Goal: Information Seeking & Learning: Find specific fact

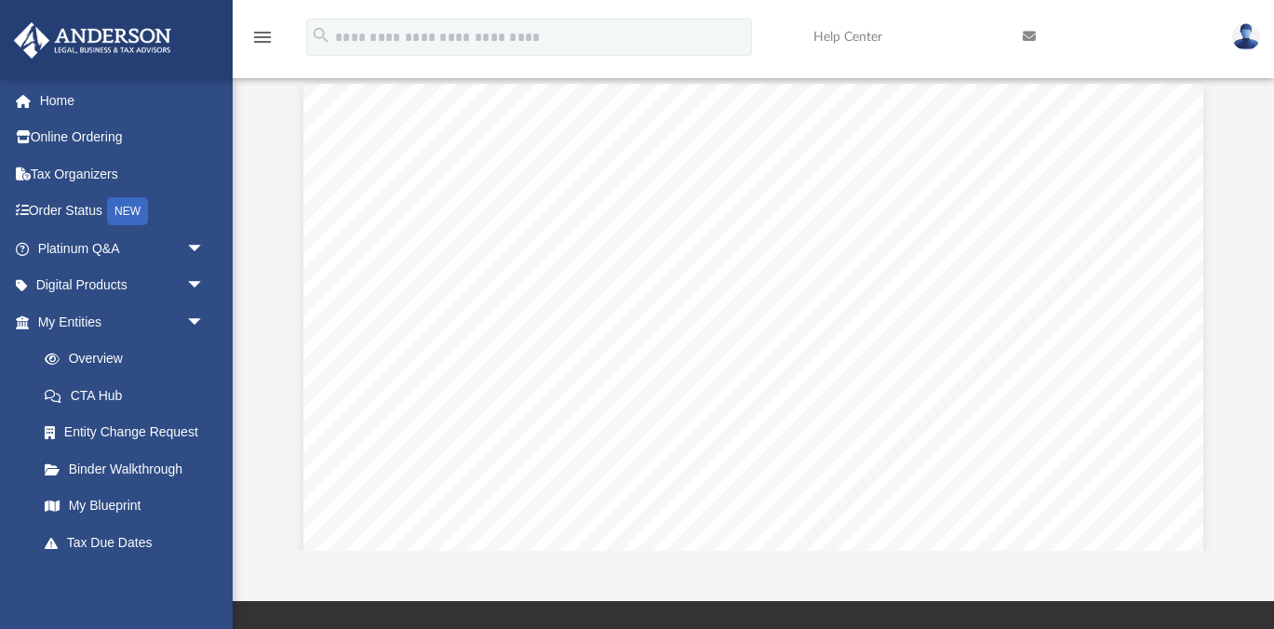
scroll to position [1596, 0]
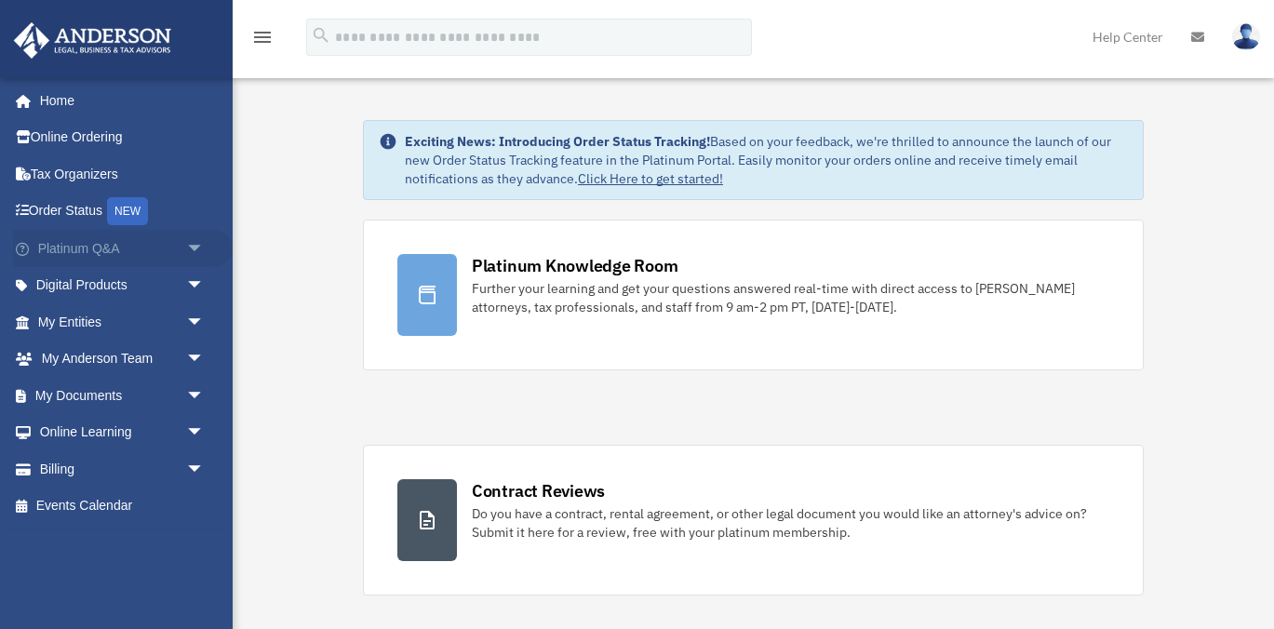
click at [134, 253] on link "Platinum Q&A arrow_drop_down" at bounding box center [123, 248] width 220 height 37
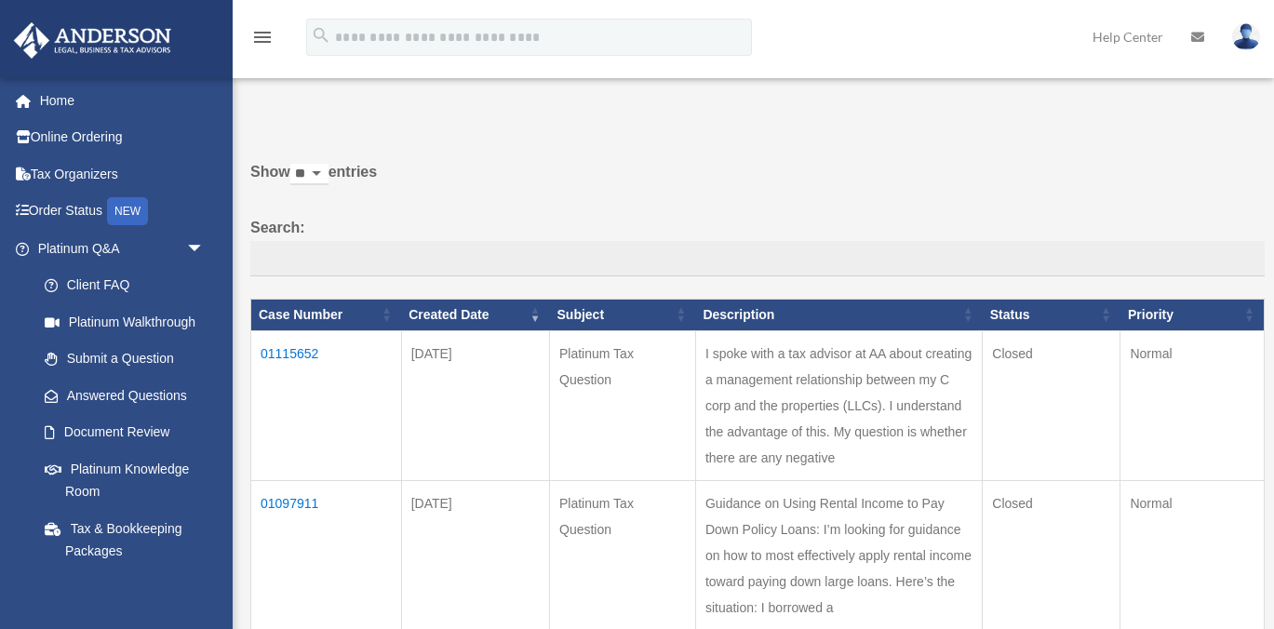
scroll to position [18, 0]
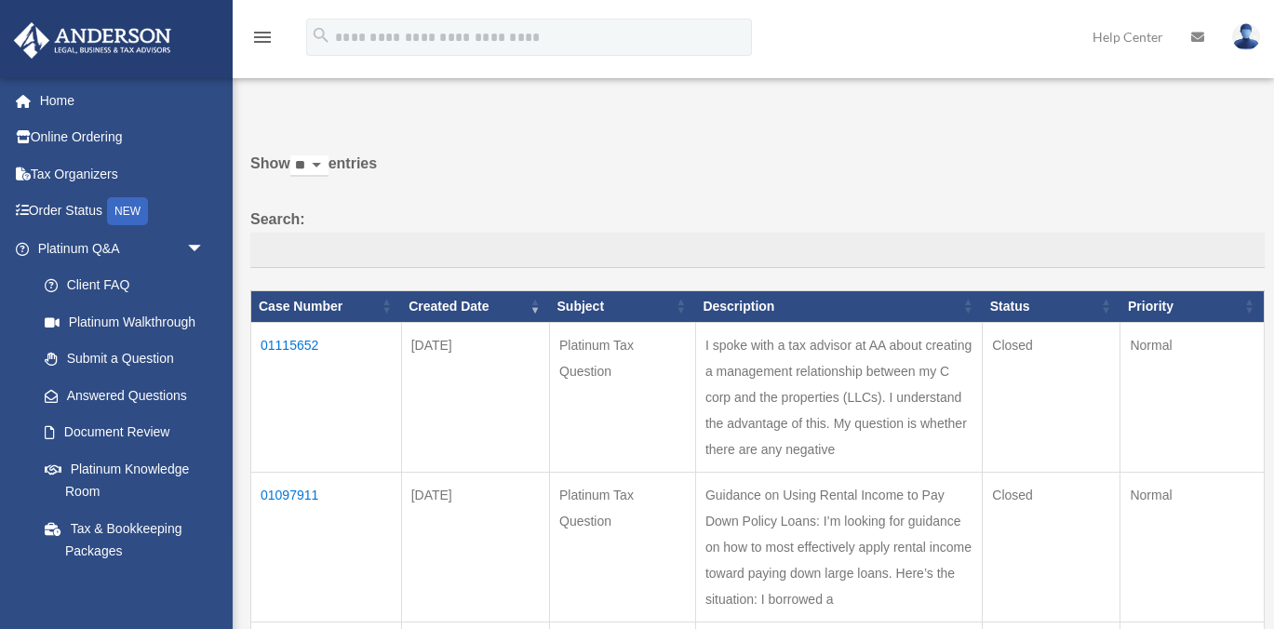
click at [281, 338] on td "01115652" at bounding box center [326, 397] width 151 height 150
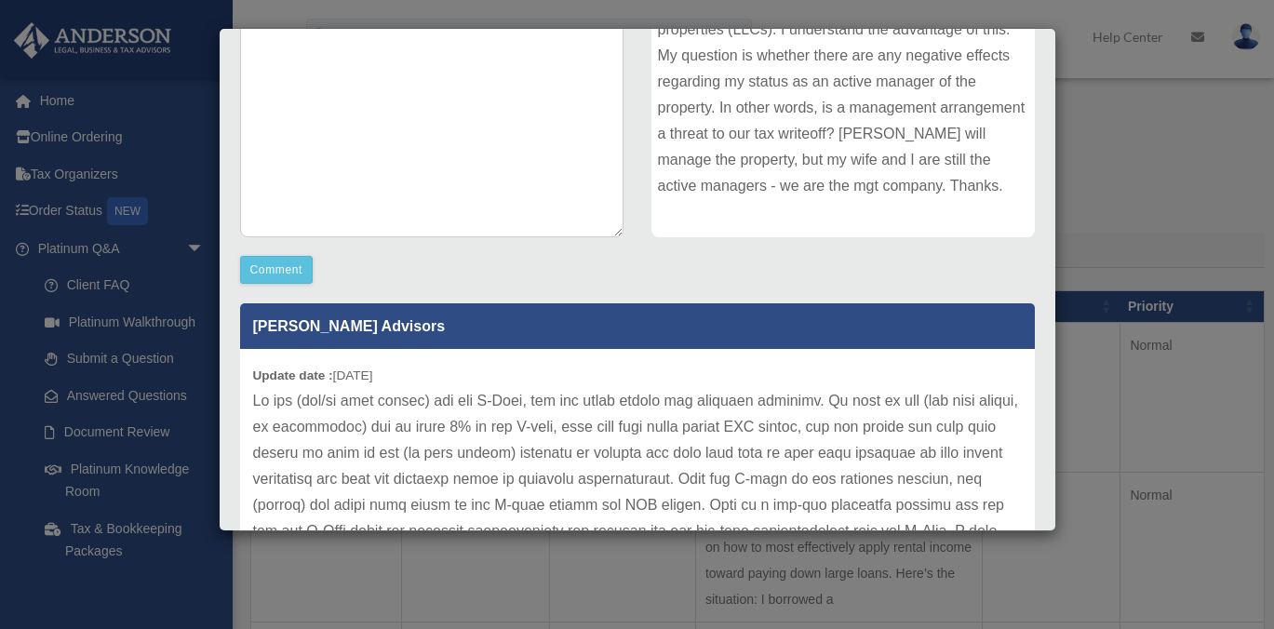
scroll to position [330, 0]
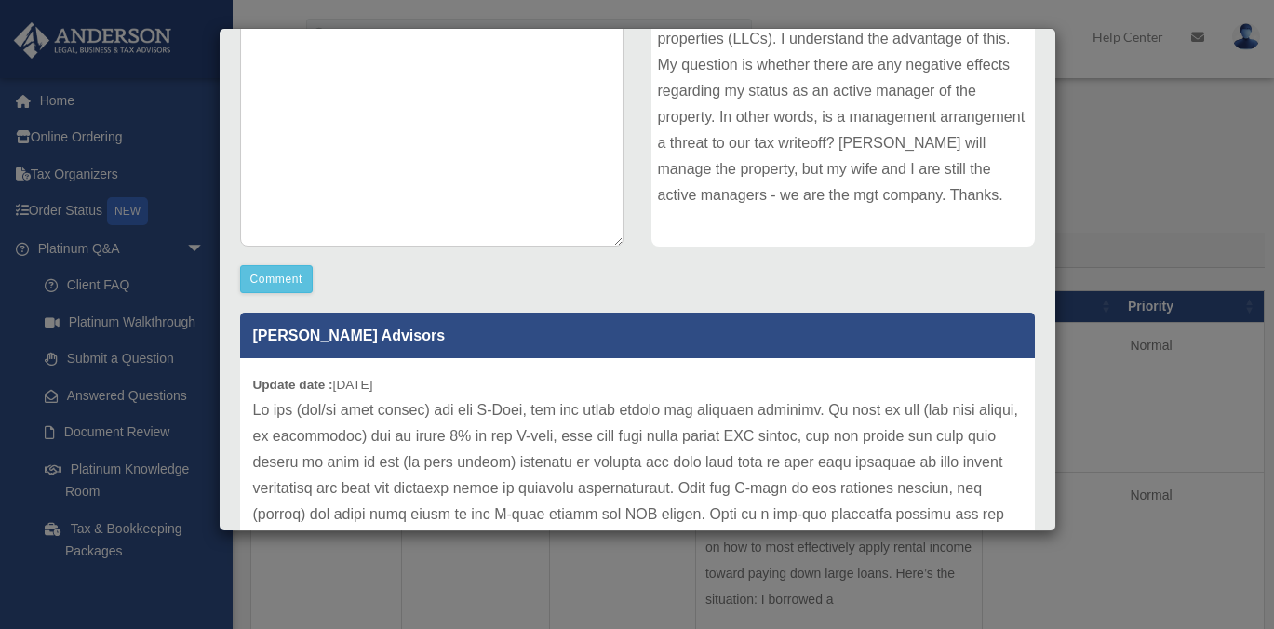
click at [960, 191] on div "I spoke with a tax advisor at AA about creating a management relationship betwe…" at bounding box center [842, 106] width 383 height 279
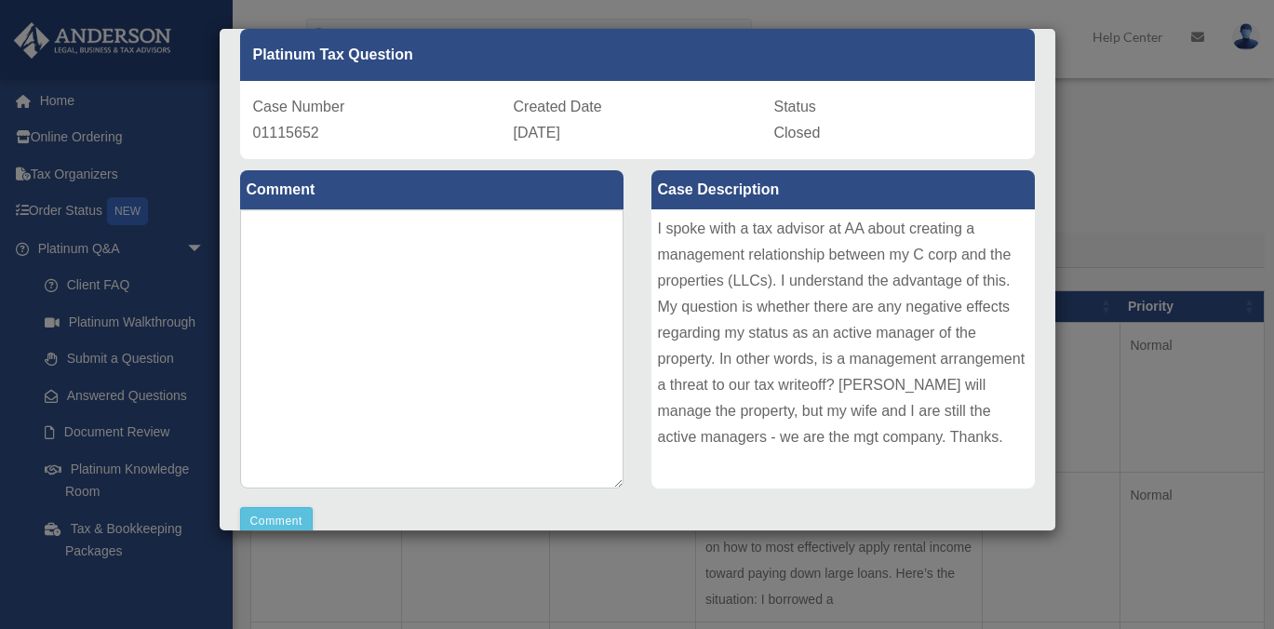
scroll to position [38, 0]
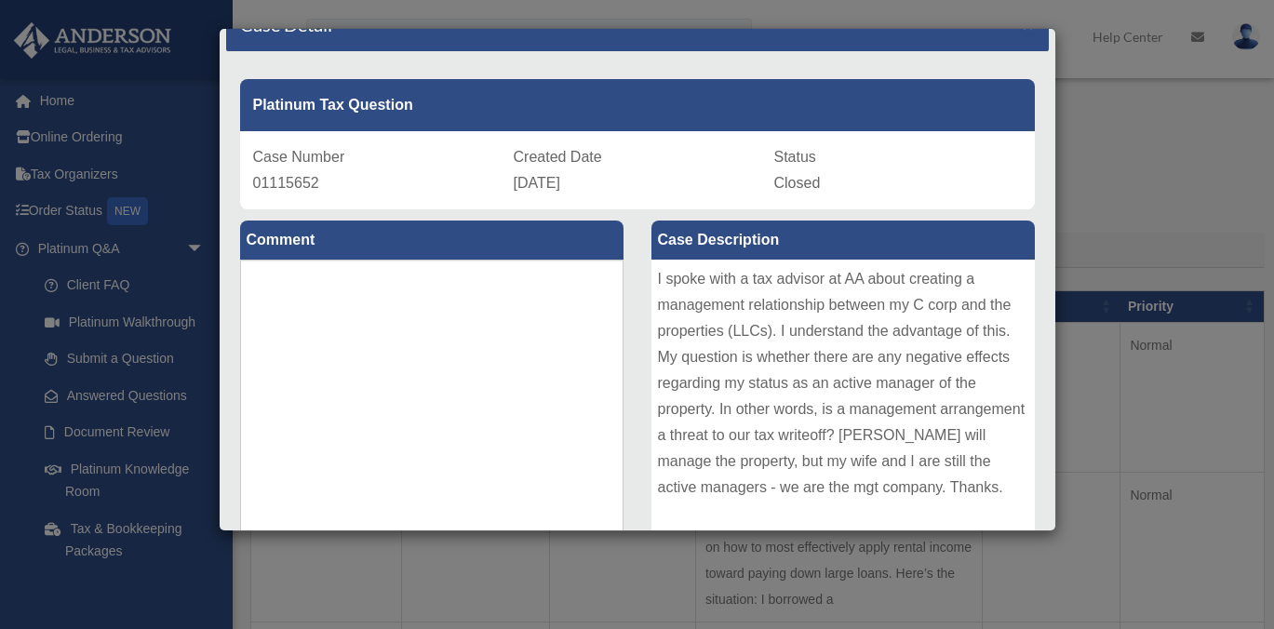
drag, startPoint x: 960, startPoint y: 204, endPoint x: 657, endPoint y: 276, distance: 311.1
click at [657, 276] on div "I spoke with a tax advisor at AA about creating a management relationship betwe…" at bounding box center [842, 399] width 383 height 279
copy div "I spoke with a tax advisor at AA about creating a management relationship betwe…"
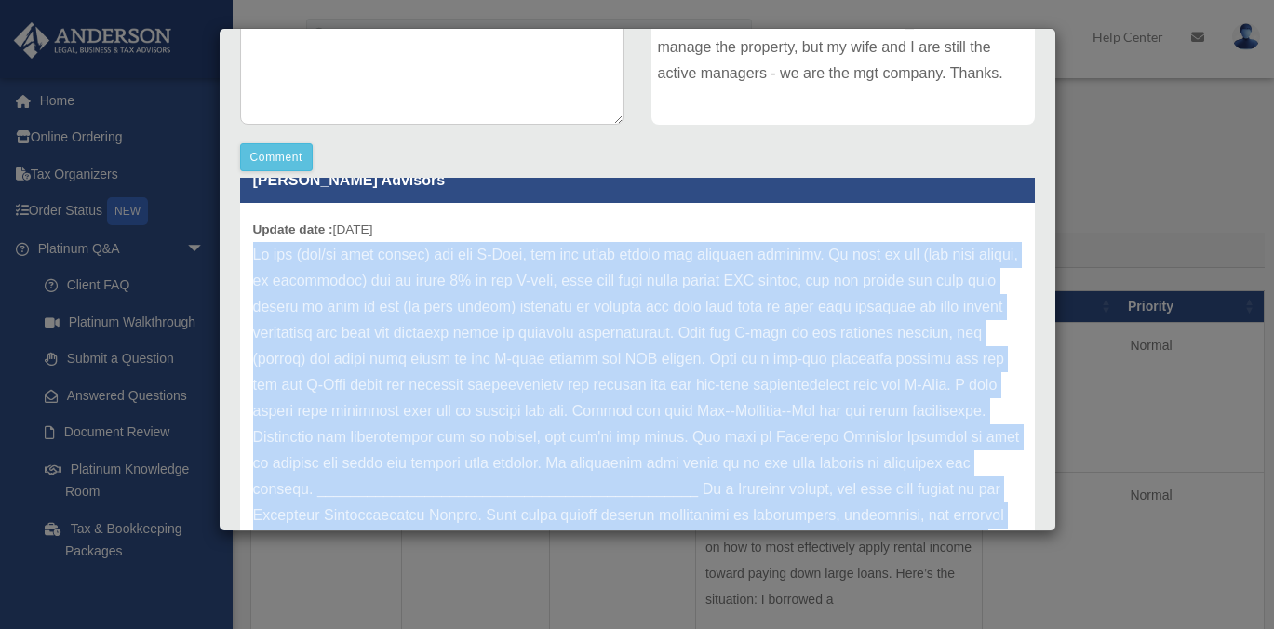
scroll to position [528, 0]
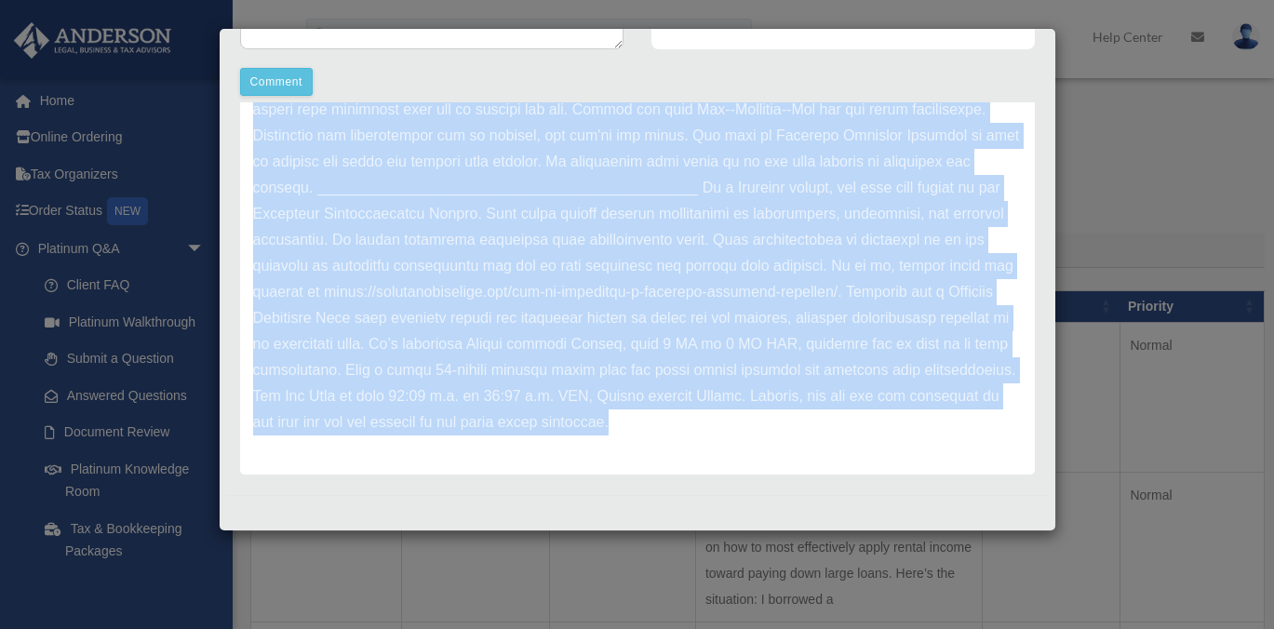
drag, startPoint x: 254, startPoint y: 360, endPoint x: 754, endPoint y: 422, distance: 503.5
click at [754, 422] on p at bounding box center [637, 187] width 769 height 495
copy p "If you (and/or your spouse) own the C-Corp, you can still deduct all business e…"
